Goal: Task Accomplishment & Management: Complete application form

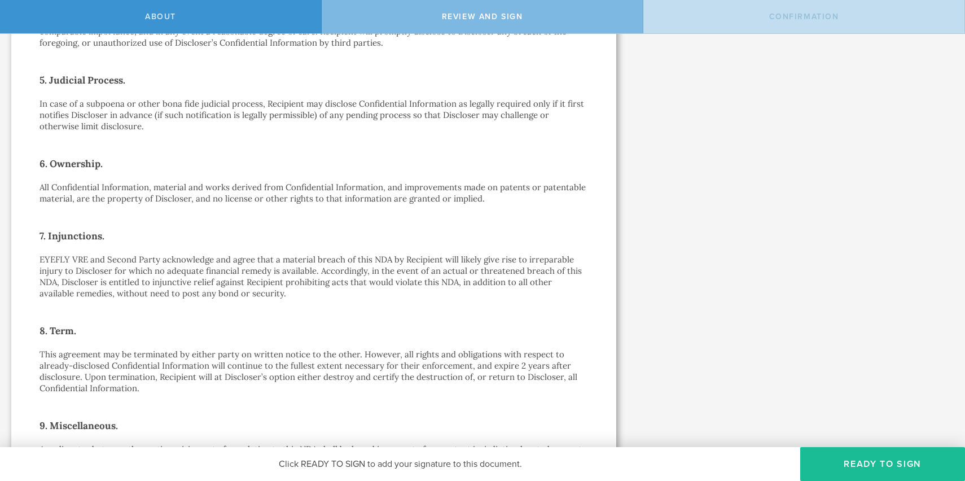
scroll to position [840, 0]
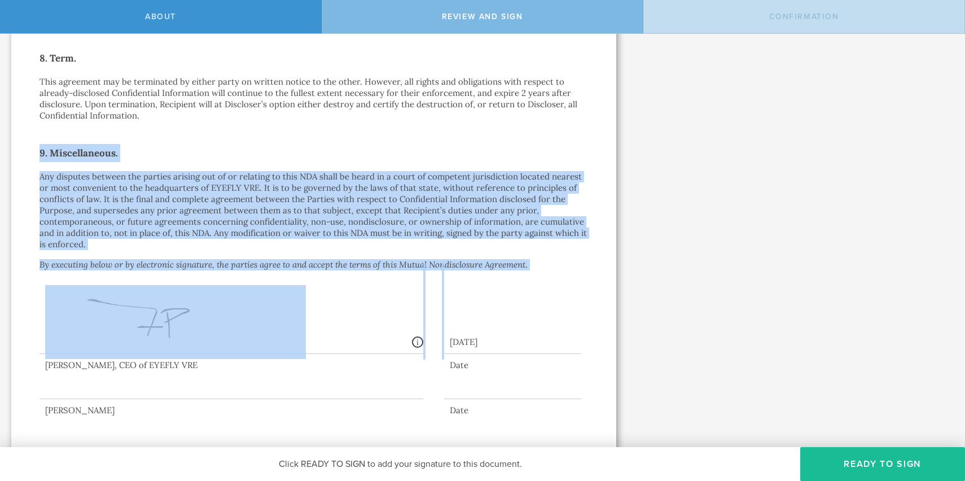
drag, startPoint x: 541, startPoint y: 252, endPoint x: 472, endPoint y: 105, distance: 162.1
click at [472, 105] on p "This agreement may be terminated by either party on written notice to the other…" at bounding box center [314, 98] width 549 height 45
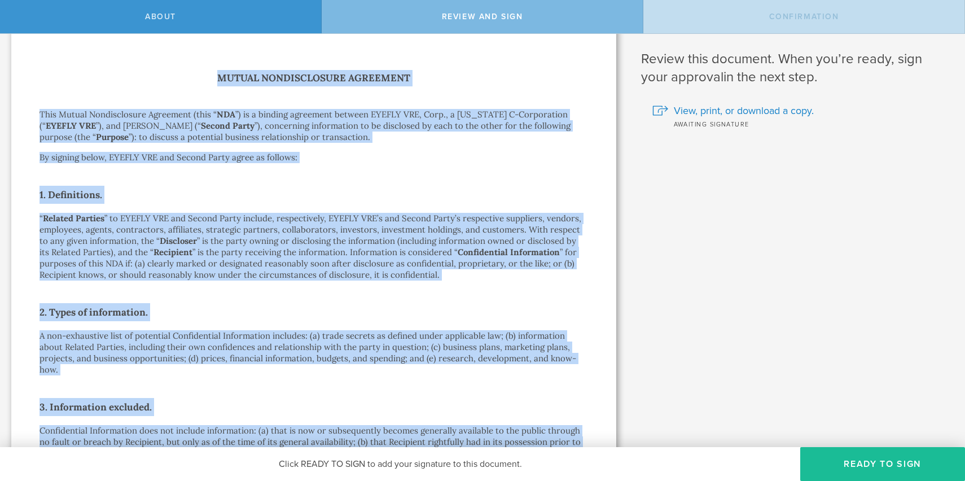
scroll to position [0, 0]
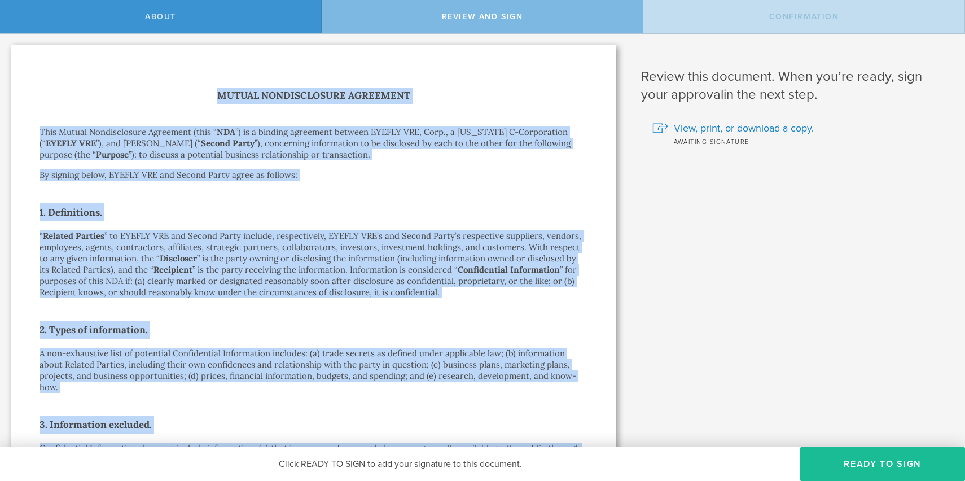
drag, startPoint x: 93, startPoint y: 230, endPoint x: 186, endPoint y: 93, distance: 166.1
copy div "Loremi Dolorsitametc Adipiscin Elit Seddoe Temporincidid Utlaboree (dolo “ MAG …"
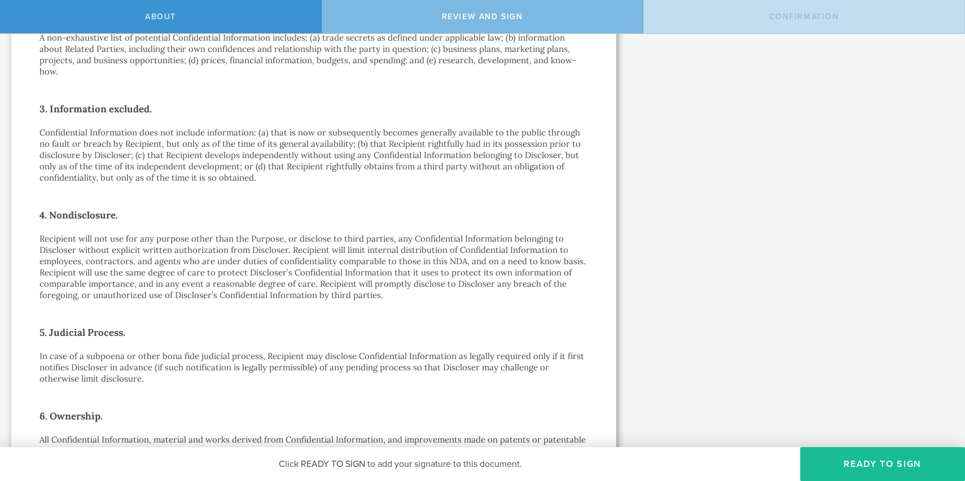
scroll to position [336, 0]
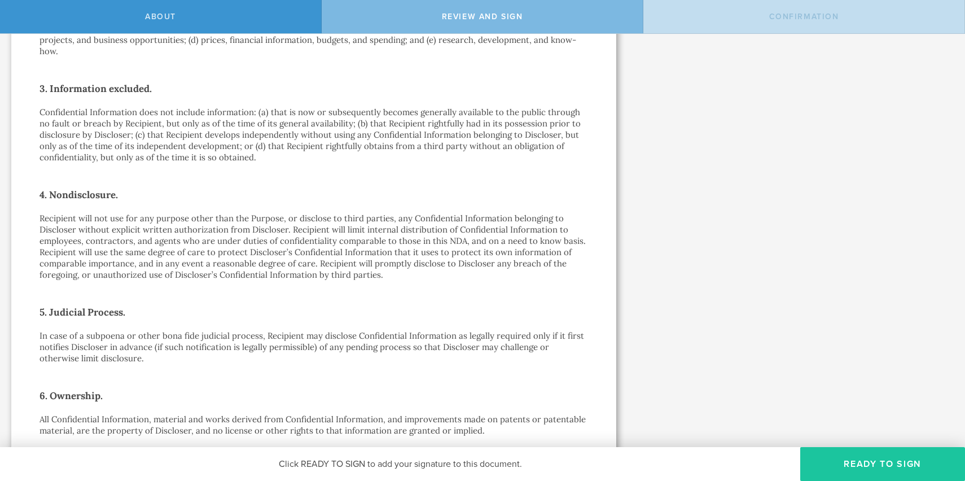
click at [848, 462] on button "Ready to Sign" at bounding box center [882, 464] width 165 height 34
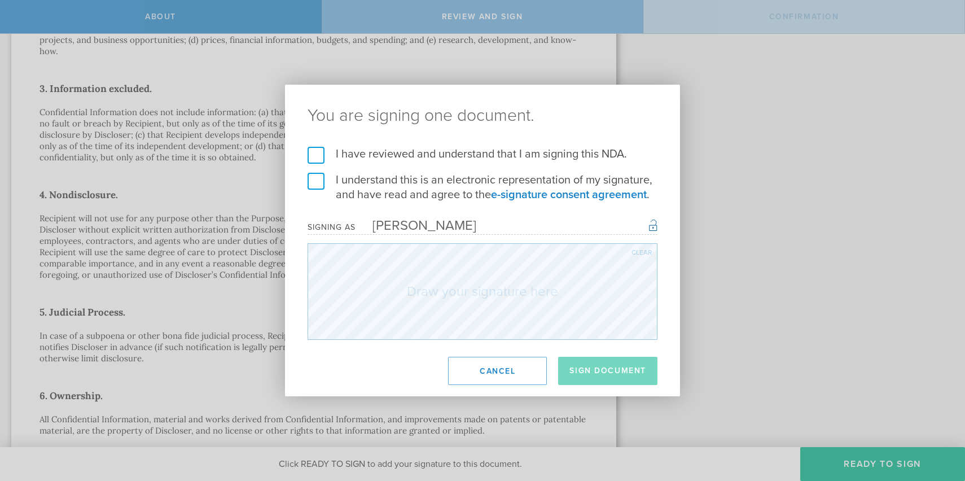
click at [428, 158] on label "I have reviewed and understand that I am signing this NDA." at bounding box center [483, 154] width 350 height 15
click at [0, 0] on input "I have reviewed and understand that I am signing this NDA." at bounding box center [0, 0] width 0 height 0
click at [408, 186] on label "I understand this is an electronic representation of my signature, and have rea…" at bounding box center [483, 187] width 350 height 29
click at [0, 0] on input "I understand this is an electronic representation of my signature, and have rea…" at bounding box center [0, 0] width 0 height 0
click at [465, 224] on div "[PERSON_NAME]" at bounding box center [416, 225] width 121 height 16
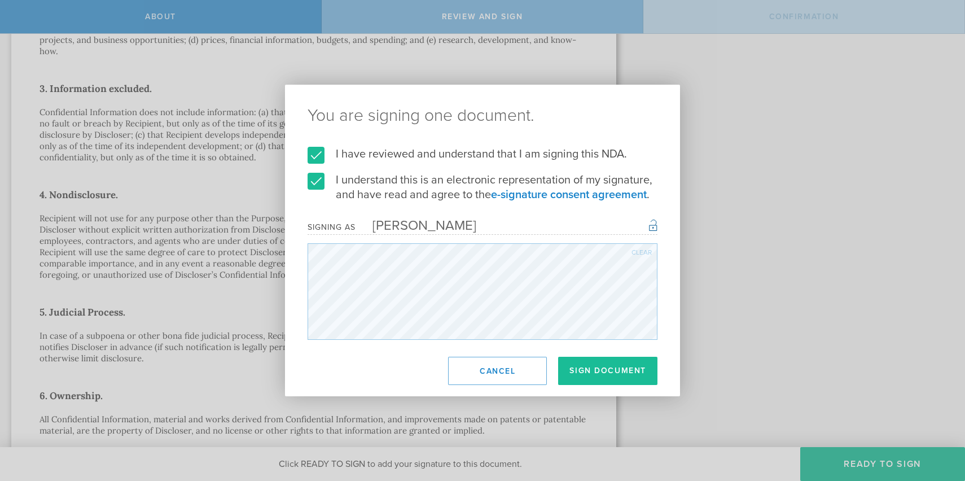
click at [586, 233] on form "I have reviewed and understand that I am signing this NDA. I understand this is…" at bounding box center [483, 243] width 350 height 193
click at [602, 370] on button "Sign Document" at bounding box center [607, 371] width 99 height 28
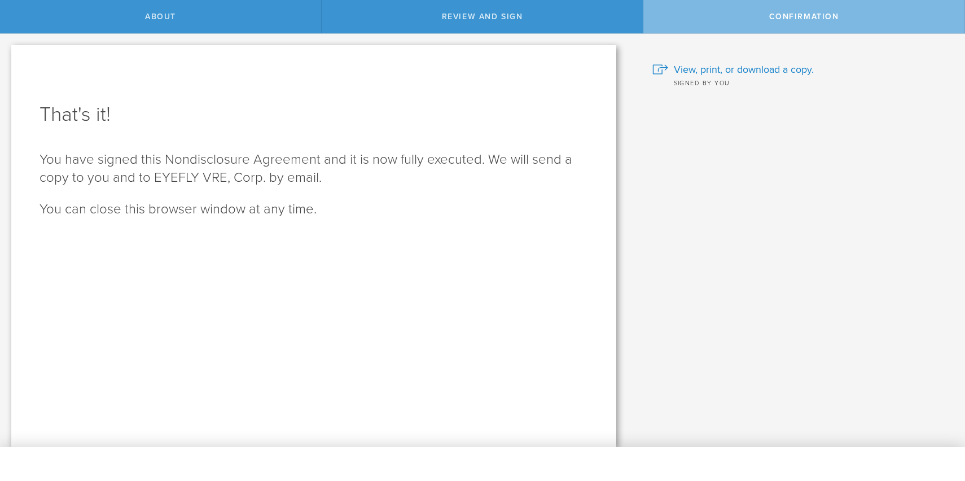
scroll to position [0, 0]
